Goal: Task Accomplishment & Management: Manage account settings

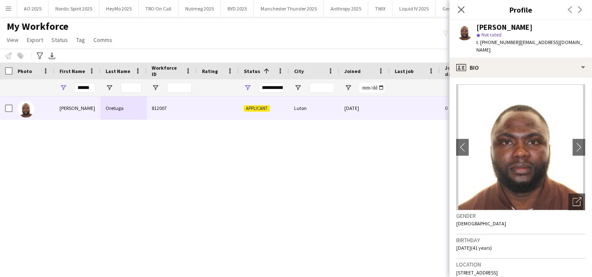
scroll to position [0, 31]
drag, startPoint x: 94, startPoint y: 89, endPoint x: 56, endPoint y: 83, distance: 38.5
click at [56, 83] on div "******" at bounding box center [78, 87] width 46 height 17
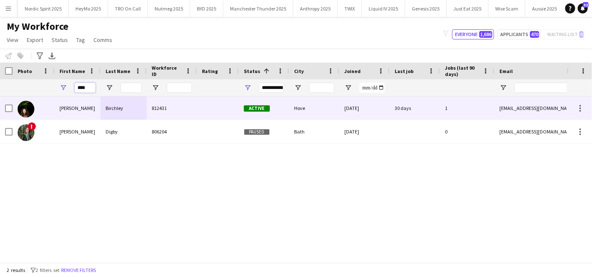
type input "****"
click at [85, 111] on div "[PERSON_NAME]" at bounding box center [78, 107] width 46 height 23
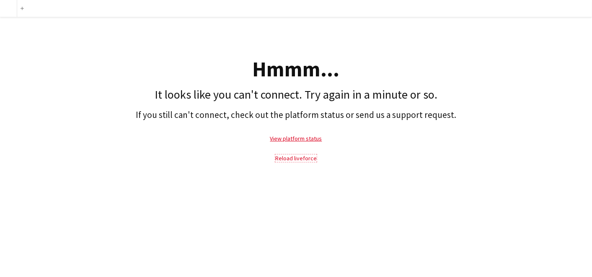
click at [293, 157] on link "Reload liveforce" at bounding box center [296, 158] width 42 height 8
click at [286, 156] on link "Reload liveforce" at bounding box center [296, 158] width 42 height 8
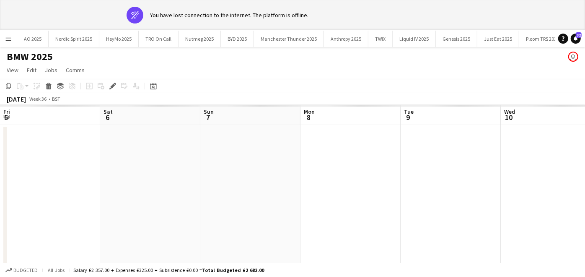
scroll to position [0, 198]
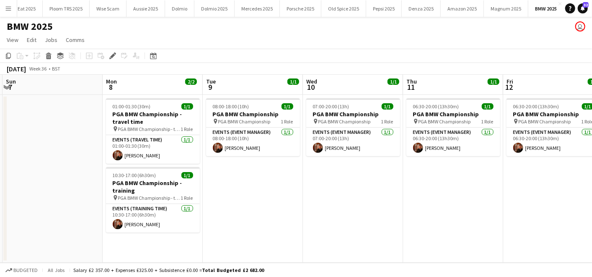
click at [6, 9] on app-icon "Menu" at bounding box center [8, 8] width 7 height 7
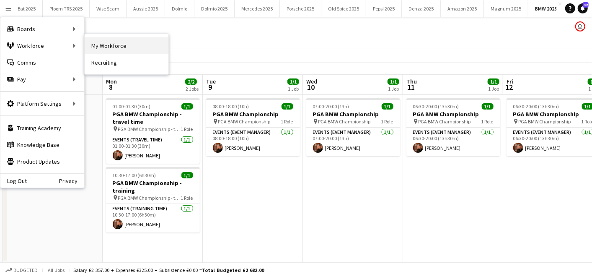
click at [91, 42] on link "My Workforce" at bounding box center [127, 45] width 84 height 17
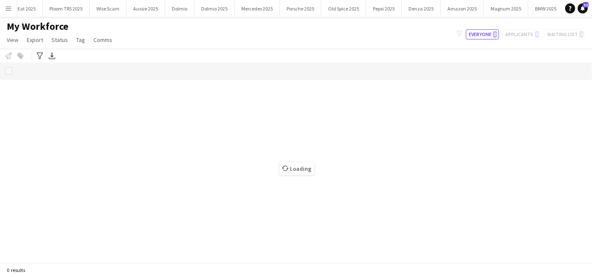
scroll to position [0, 476]
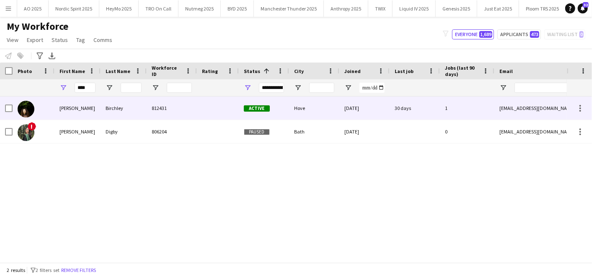
click at [235, 104] on div at bounding box center [218, 107] width 42 height 23
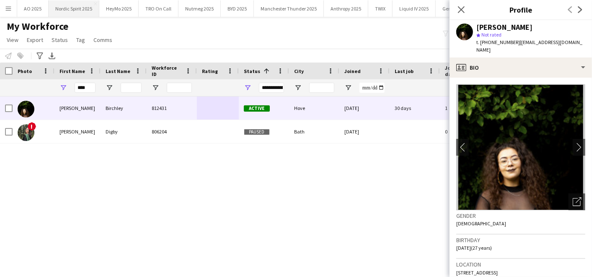
click at [78, 8] on button "Nordic Spirit 2025 Close" at bounding box center [74, 8] width 51 height 16
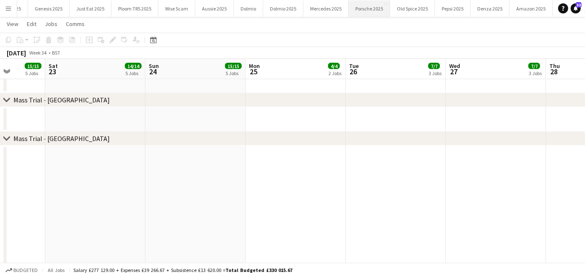
scroll to position [0, 411]
click at [440, 4] on button "Pepsi 2025 Close" at bounding box center [452, 8] width 36 height 16
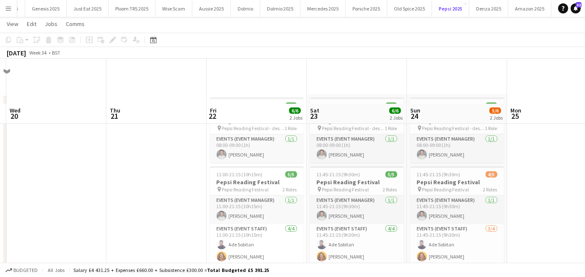
scroll to position [45, 0]
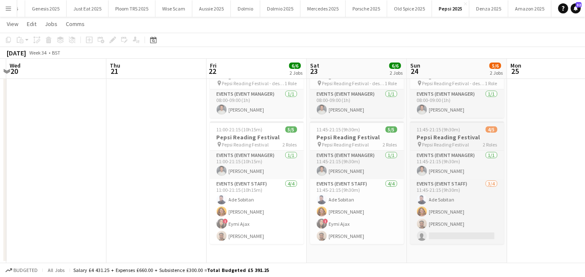
click at [441, 139] on h3 "Pepsi Reading Festival" at bounding box center [457, 137] width 94 height 8
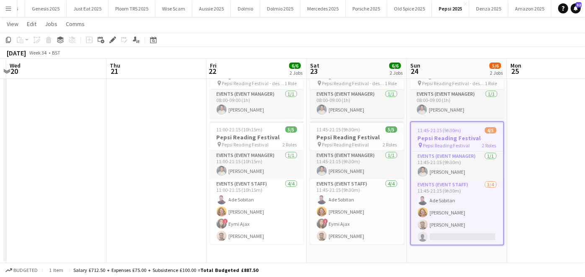
click at [454, 259] on app-date-cell "08:00-09:00 (1h) 1/1 Pepsi Reading Festival - designated driver cost pin Pepsi …" at bounding box center [457, 156] width 100 height 214
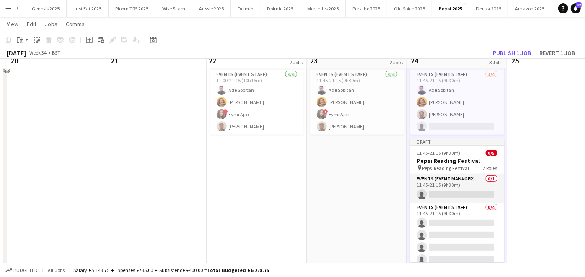
scroll to position [172, 0]
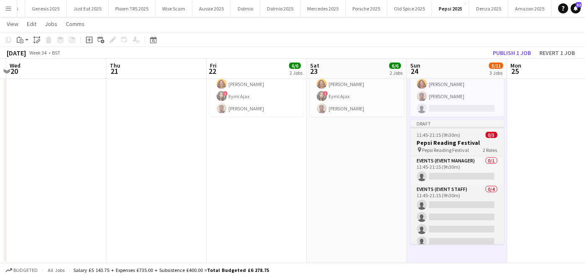
click at [432, 136] on span "11:45-21:15 (9h30m)" at bounding box center [439, 135] width 44 height 6
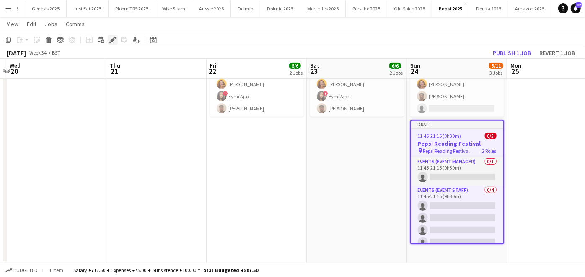
click at [111, 41] on icon at bounding box center [112, 40] width 5 height 5
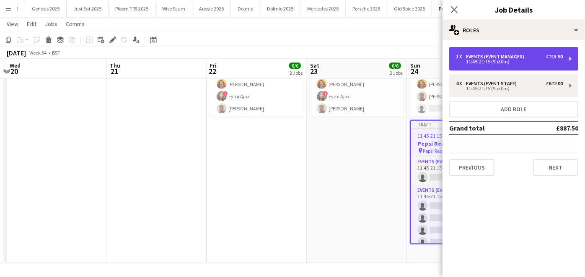
click at [498, 61] on div "11:45-21:15 (9h30m)" at bounding box center [509, 62] width 107 height 4
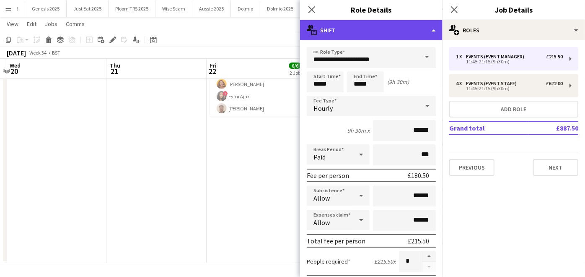
click at [387, 27] on div "multiple-actions-text Shift" at bounding box center [371, 30] width 143 height 20
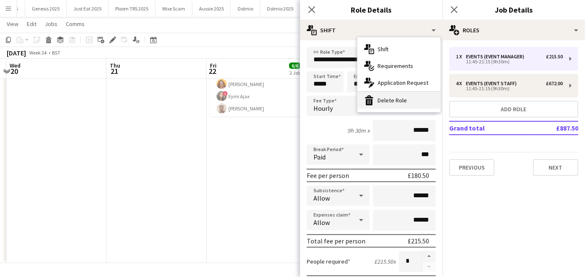
click at [374, 98] on icon "bin-2" at bounding box center [369, 100] width 10 height 10
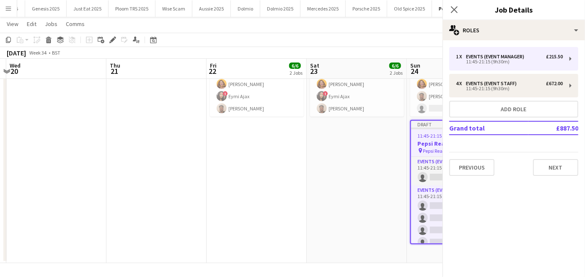
scroll to position [158, 0]
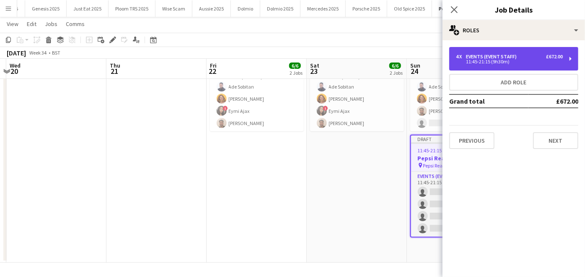
click at [462, 60] on div "11:45-21:15 (9h30m)" at bounding box center [509, 62] width 107 height 4
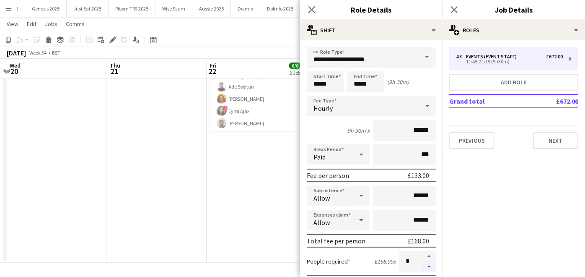
click at [425, 262] on button "button" at bounding box center [429, 267] width 13 height 10
type input "*"
click at [268, 179] on app-date-cell "08:00-09:00 (1h) 1/1 Pepsi Reading Festival - designated driver cost pin Pepsi …" at bounding box center [257, 99] width 100 height 326
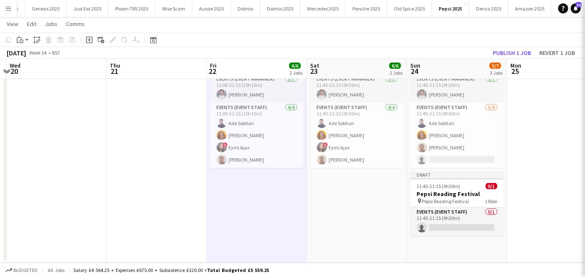
scroll to position [121, 0]
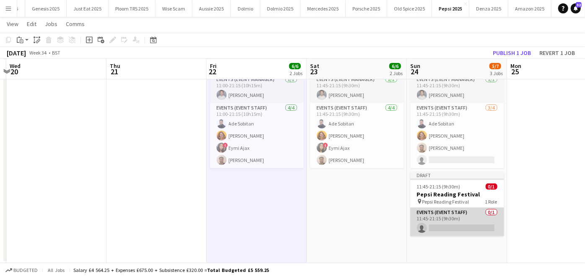
click at [455, 230] on app-card-role "Events (Event Staff) 0/1 11:45-21:15 (9h30m) single-neutral-actions" at bounding box center [457, 222] width 94 height 29
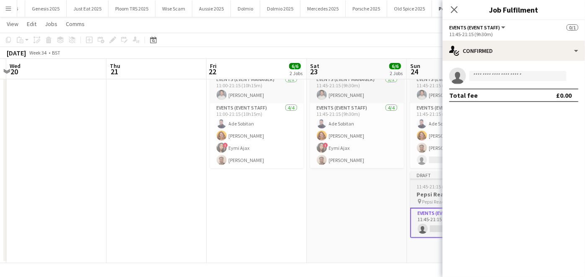
click at [423, 187] on span "11:45-21:15 (9h30m)" at bounding box center [439, 186] width 44 height 6
click at [111, 37] on icon "Edit" at bounding box center [112, 39] width 7 height 7
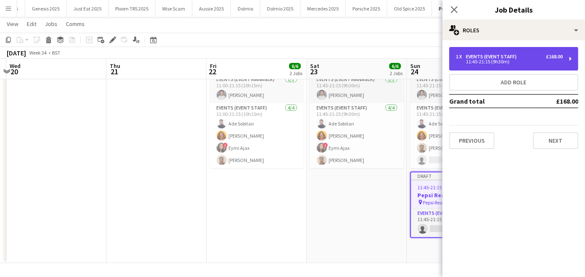
click at [538, 65] on div "1 x Events (Event Staff) £168.00 11:45-21:15 (9h30m)" at bounding box center [513, 58] width 129 height 23
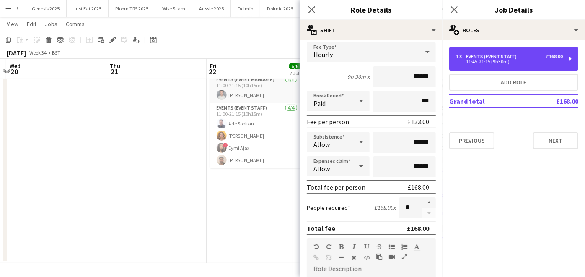
scroll to position [55, 0]
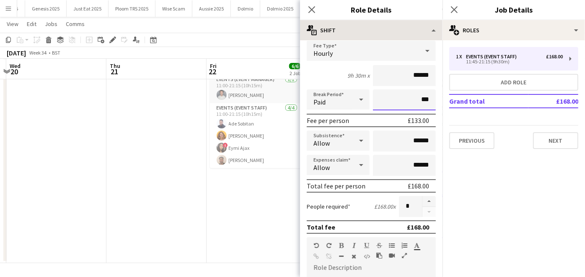
drag, startPoint x: 395, startPoint y: 99, endPoint x: 376, endPoint y: 35, distance: 66.5
click at [376, 35] on div "**********" at bounding box center [371, 148] width 143 height 257
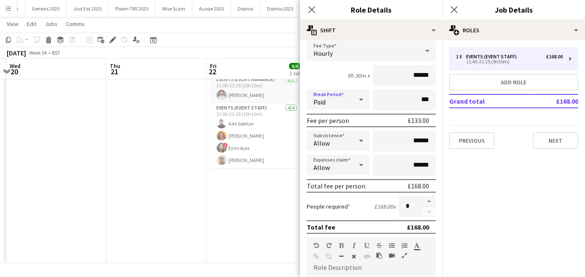
click at [360, 93] on icon at bounding box center [361, 99] width 10 height 17
click at [336, 146] on span "Unpaid" at bounding box center [337, 143] width 46 height 8
click at [414, 140] on input "******" at bounding box center [404, 140] width 63 height 21
type input "**"
click at [366, 137] on div "Subsistence Allow **" at bounding box center [371, 140] width 129 height 21
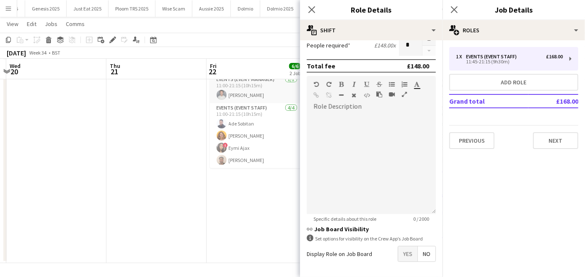
scroll to position [245, 0]
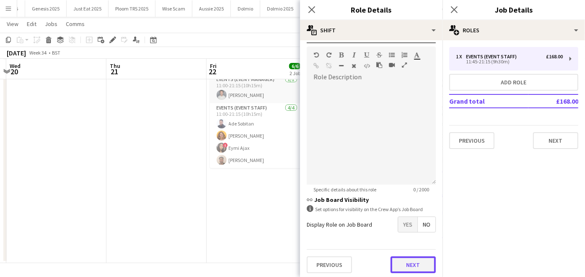
click at [400, 263] on button "Next" at bounding box center [413, 264] width 45 height 17
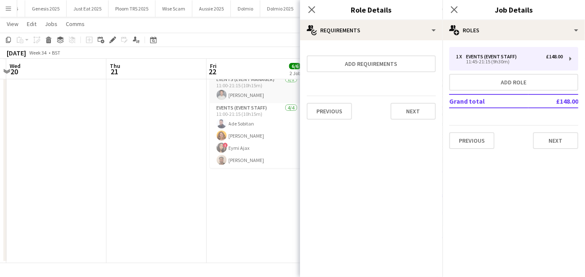
scroll to position [0, 0]
click at [405, 125] on div "Previous Next" at bounding box center [371, 111] width 129 height 31
click at [404, 112] on button "Next" at bounding box center [413, 111] width 45 height 17
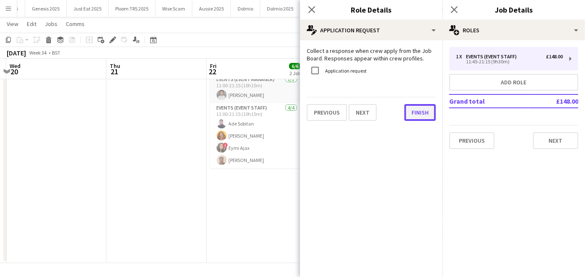
click at [410, 112] on button "Finish" at bounding box center [420, 112] width 31 height 17
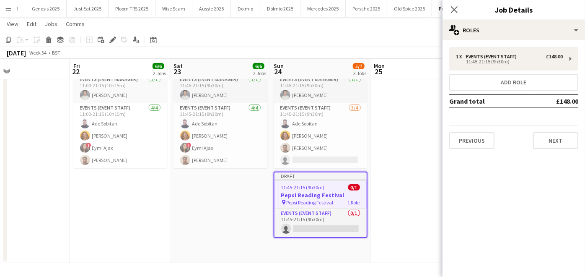
scroll to position [0, 331]
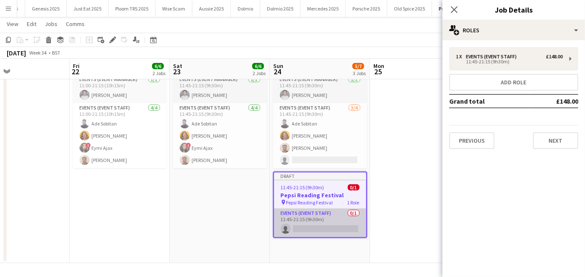
click at [314, 228] on app-card-role "Events (Event Staff) 0/1 11:45-21:15 (9h30m) single-neutral-actions" at bounding box center [320, 222] width 92 height 29
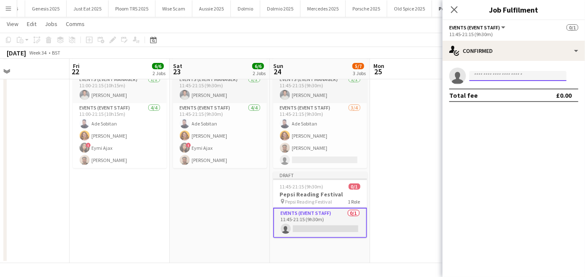
click at [499, 79] on input at bounding box center [518, 76] width 97 height 10
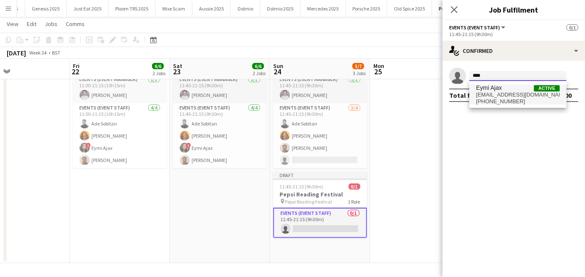
type input "****"
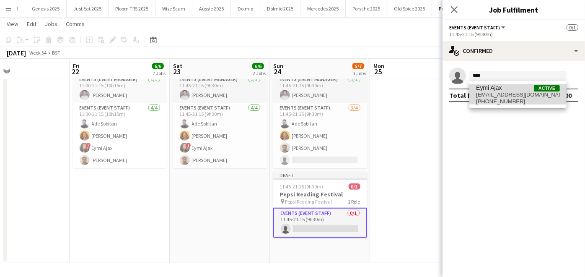
click at [499, 90] on span "Eymi Ajax" at bounding box center [489, 87] width 26 height 7
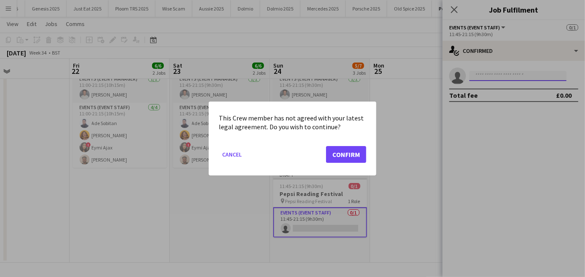
scroll to position [0, 0]
click at [335, 156] on button "Confirm" at bounding box center [346, 154] width 40 height 17
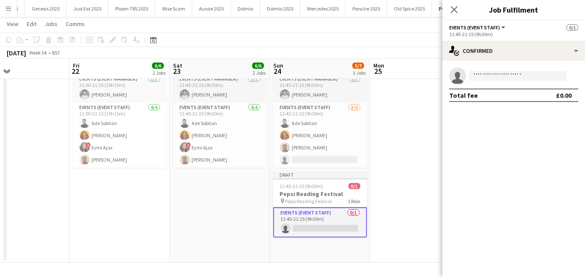
scroll to position [121, 0]
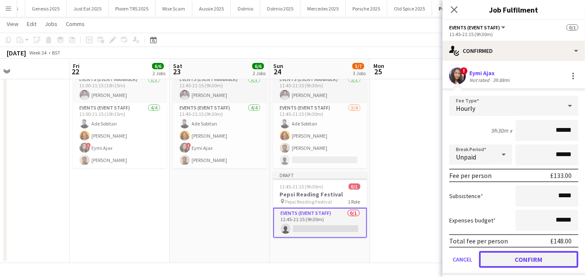
click at [535, 260] on button "Confirm" at bounding box center [528, 259] width 99 height 17
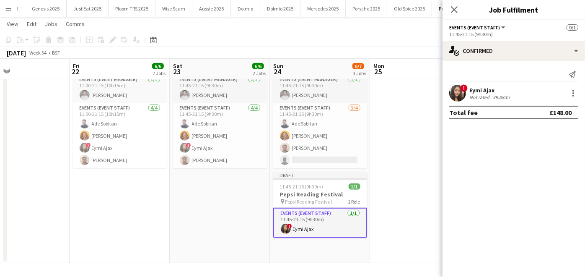
click at [228, 247] on app-date-cell "08:00-09:00 (1h) 1/1 Pepsi Reading Festival - designated driver cost pin Pepsi …" at bounding box center [220, 118] width 100 height 290
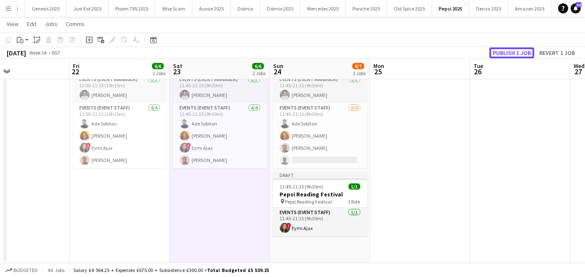
click at [498, 52] on button "Publish 1 job" at bounding box center [512, 52] width 45 height 11
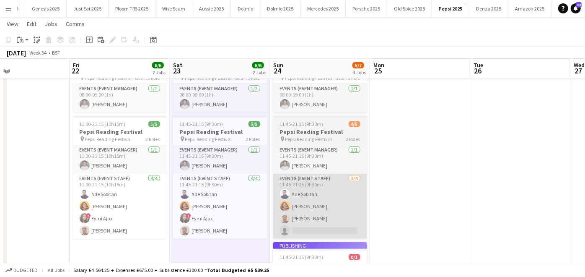
scroll to position [50, 0]
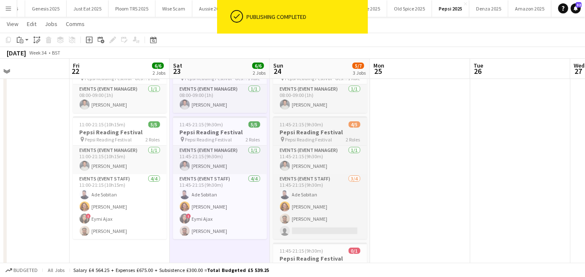
click at [314, 129] on h3 "Pepsi Reading Festival" at bounding box center [320, 132] width 94 height 8
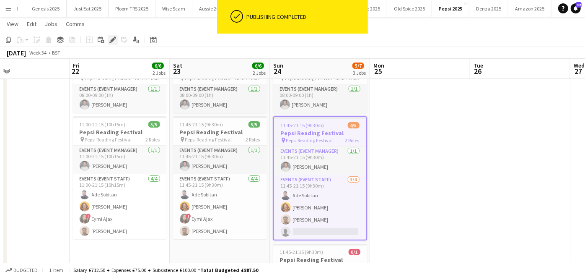
click at [114, 39] on icon "Edit" at bounding box center [112, 39] width 7 height 7
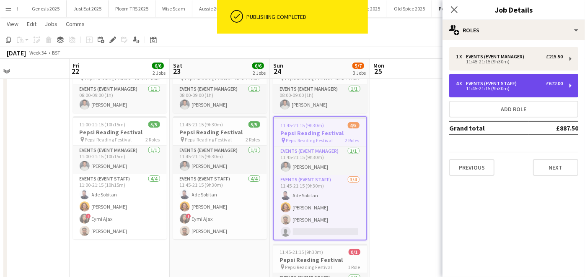
click at [481, 87] on div "11:45-21:15 (9h30m)" at bounding box center [509, 88] width 107 height 4
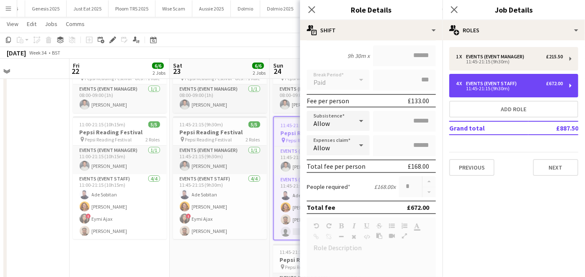
scroll to position [231, 0]
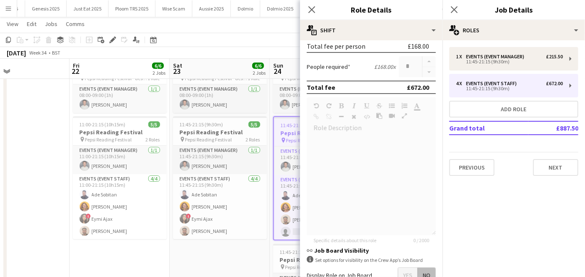
click at [212, 262] on app-date-cell "08:00-09:00 (1h) 1/1 Pepsi Reading Festival - designated driver cost pin Pepsi …" at bounding box center [220, 189] width 100 height 290
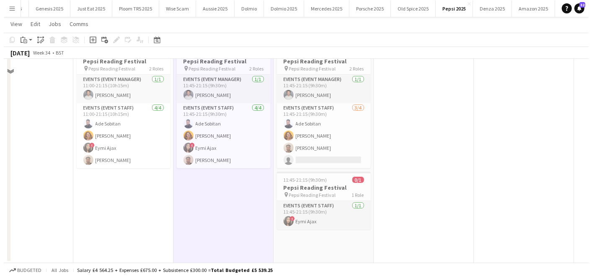
scroll to position [0, 0]
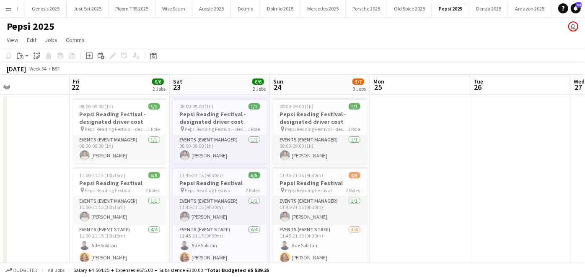
click at [16, 158] on app-date-cell at bounding box center [19, 240] width 100 height 290
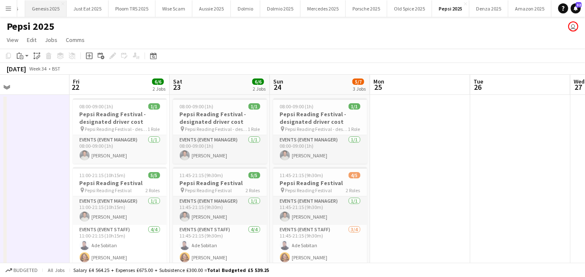
click at [39, 6] on button "Genesis 2025 Close" at bounding box center [46, 8] width 42 height 16
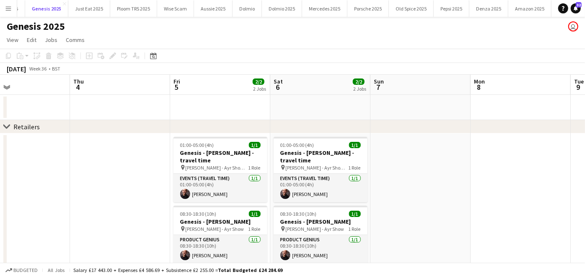
scroll to position [64, 0]
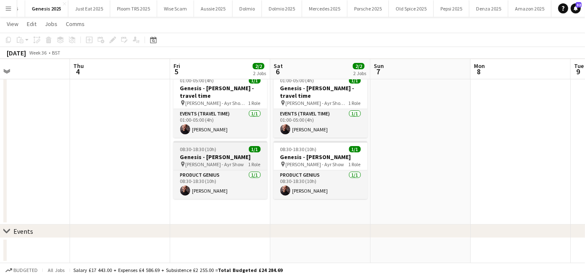
click at [238, 150] on div "08:30-18:30 (10h) 1/1" at bounding box center [221, 149] width 94 height 6
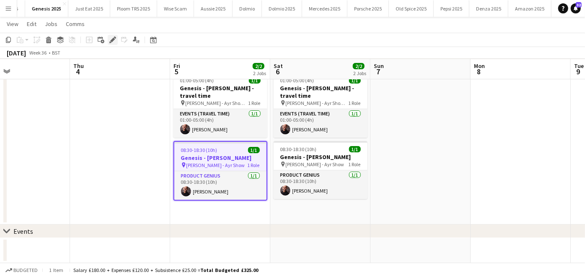
click at [109, 44] on div "Edit" at bounding box center [113, 40] width 10 height 10
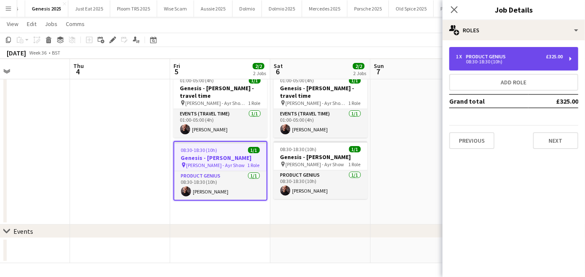
click at [521, 51] on div "1 x Product Genius £325.00 08:30-18:30 (10h)" at bounding box center [513, 58] width 129 height 23
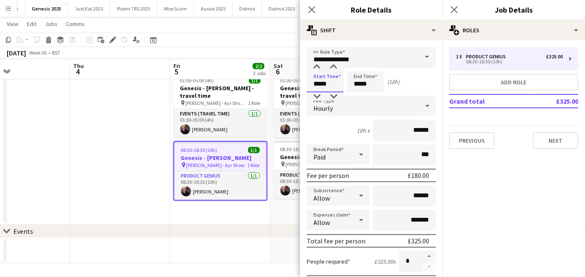
drag, startPoint x: 336, startPoint y: 86, endPoint x: 316, endPoint y: 84, distance: 19.7
click at [316, 84] on input "*****" at bounding box center [325, 81] width 37 height 21
type input "*****"
click at [335, 136] on div "8h x ******" at bounding box center [371, 130] width 129 height 21
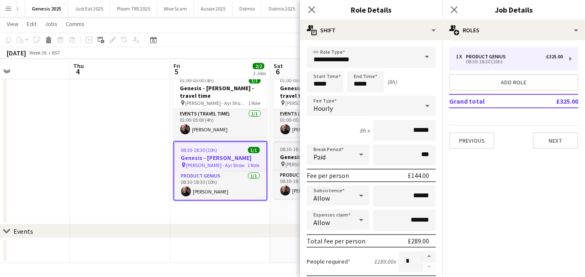
click at [279, 147] on div "08:30-18:30 (10h) 1/1" at bounding box center [321, 149] width 94 height 6
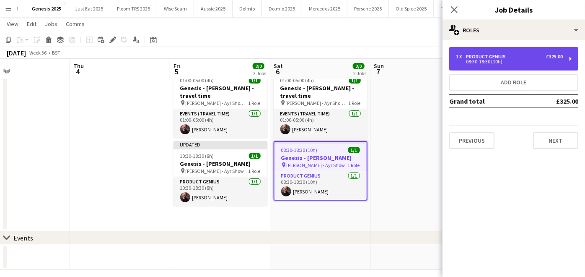
click at [491, 56] on div "Product Genius" at bounding box center [487, 57] width 43 height 6
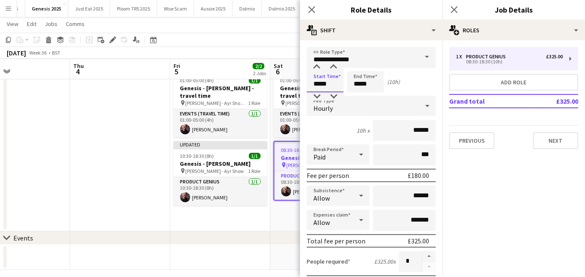
drag, startPoint x: 334, startPoint y: 82, endPoint x: 267, endPoint y: 81, distance: 66.7
click at [267, 81] on body "Menu Boards Boards Boards All jobs Status Workforce Workforce My Workforce Recr…" at bounding box center [292, 110] width 585 height 348
type input "*****"
click at [196, 236] on div "chevron-right Events" at bounding box center [292, 237] width 585 height 13
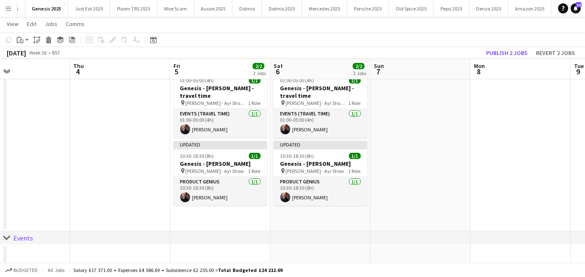
click at [504, 47] on div "[DATE] Week 36 • BST Publish 2 jobs Revert 2 jobs" at bounding box center [292, 53] width 585 height 12
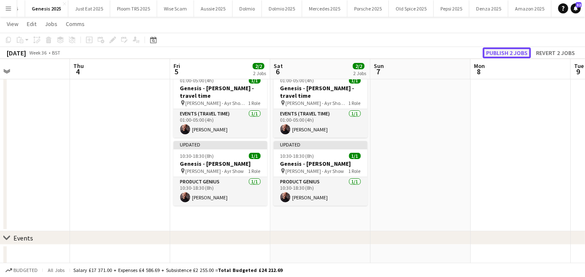
click at [502, 52] on button "Publish 2 jobs" at bounding box center [507, 52] width 48 height 11
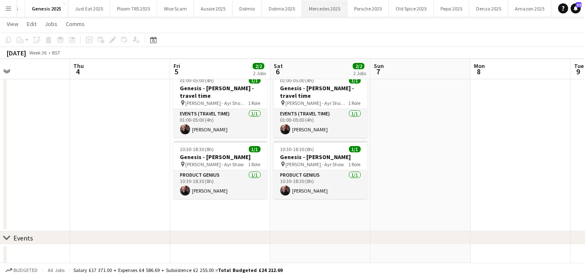
scroll to position [0, 484]
click at [527, 11] on button "BMW 2025 Close" at bounding box center [540, 8] width 35 height 16
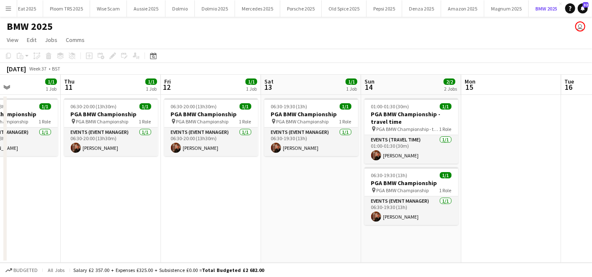
scroll to position [0, 340]
